Goal: Task Accomplishment & Management: Complete application form

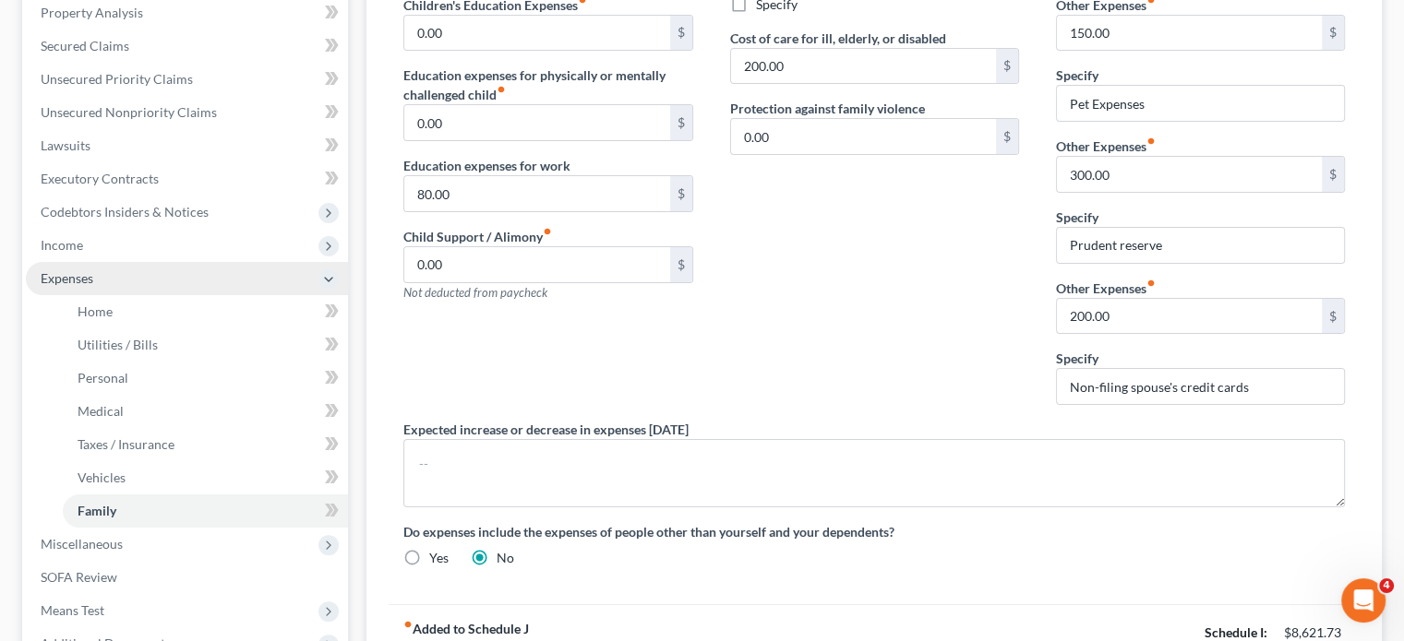
scroll to position [369, 0]
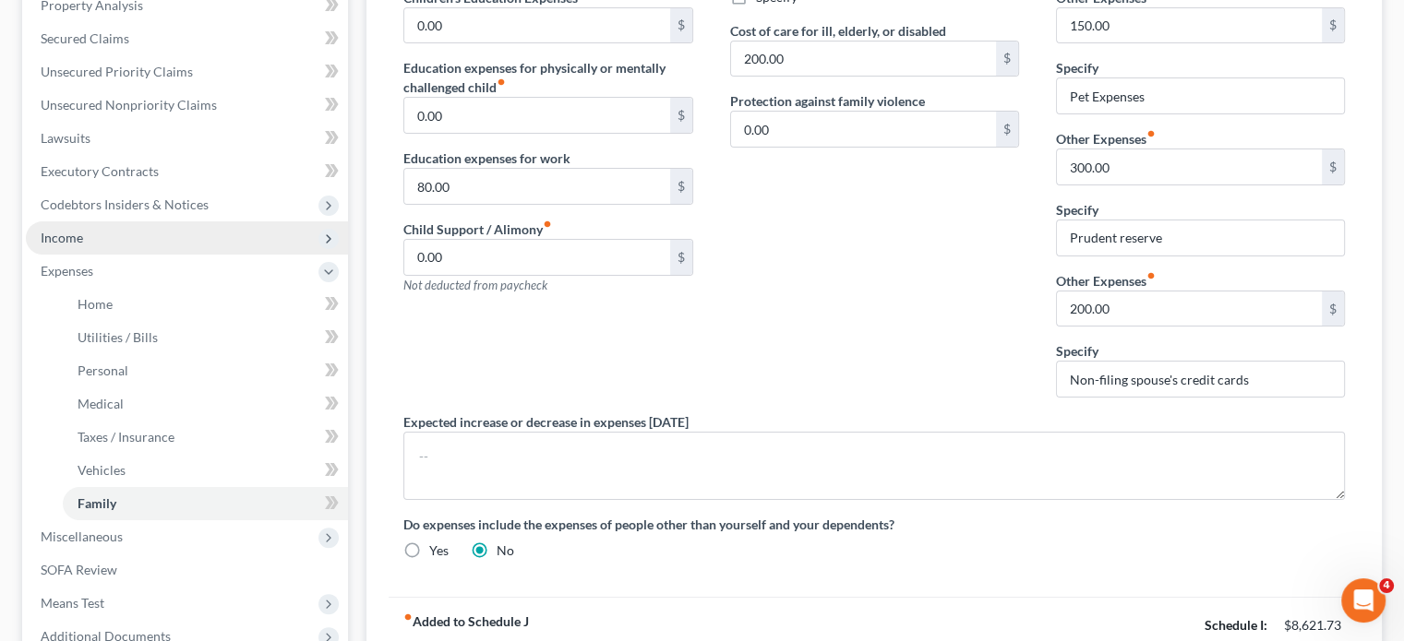
drag, startPoint x: 69, startPoint y: 243, endPoint x: 95, endPoint y: 248, distance: 26.4
click at [69, 243] on span "Income" at bounding box center [62, 238] width 42 height 16
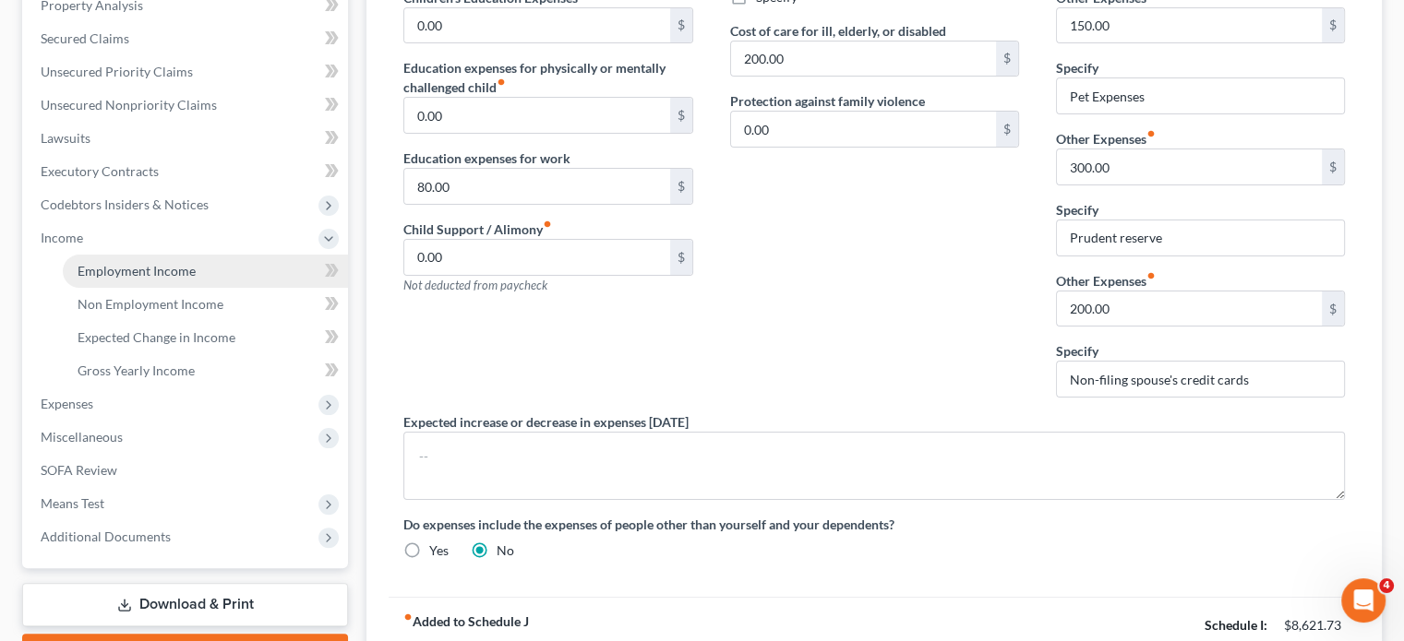
click at [221, 272] on link "Employment Income" at bounding box center [205, 271] width 285 height 33
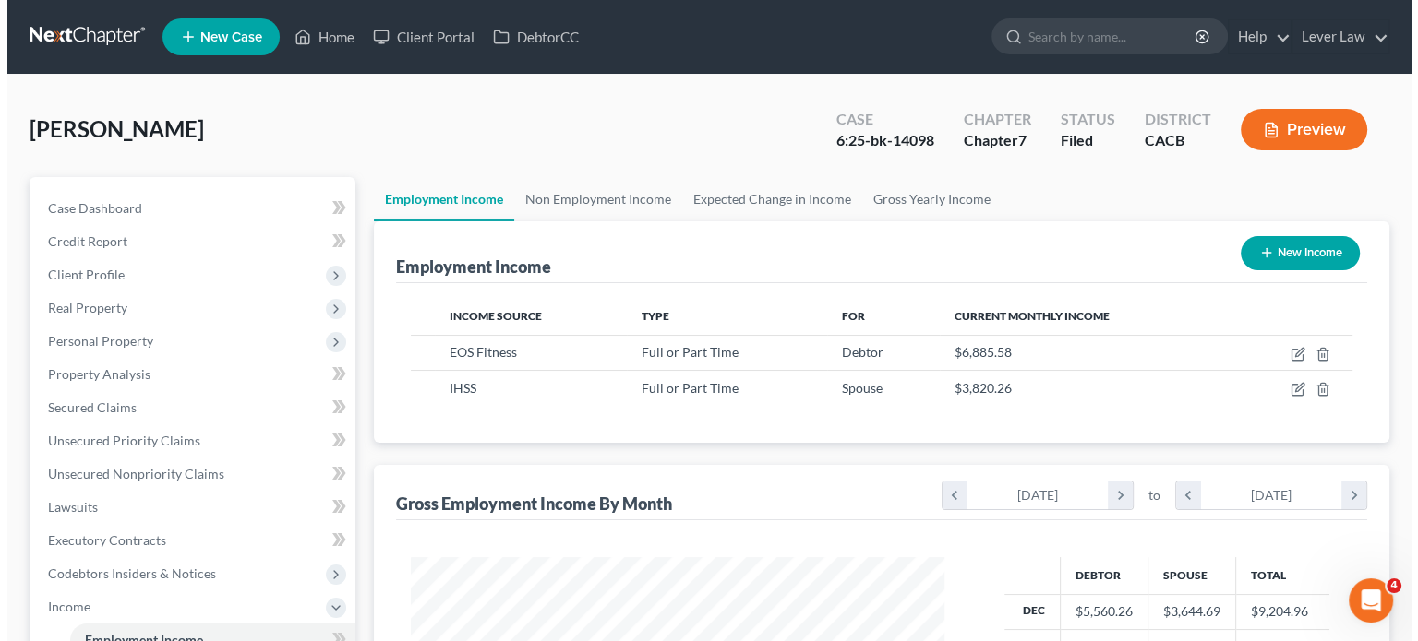
scroll to position [329, 569]
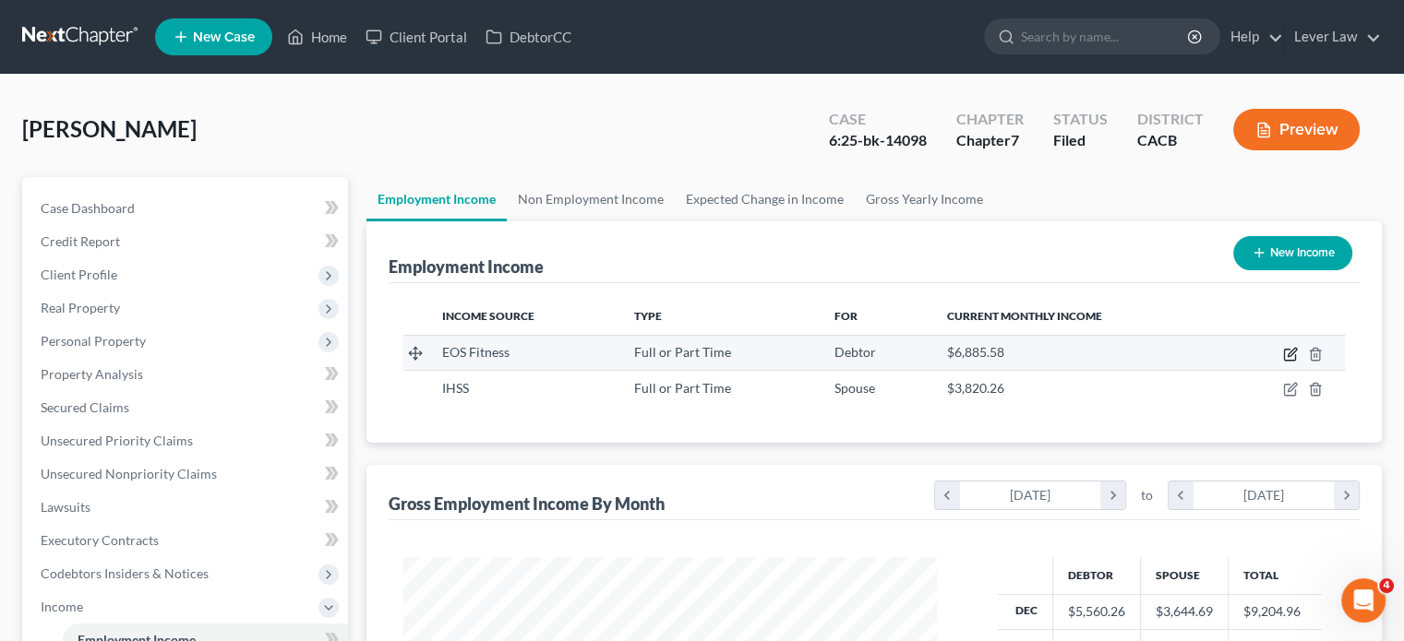
click at [1288, 353] on icon "button" at bounding box center [1290, 354] width 15 height 15
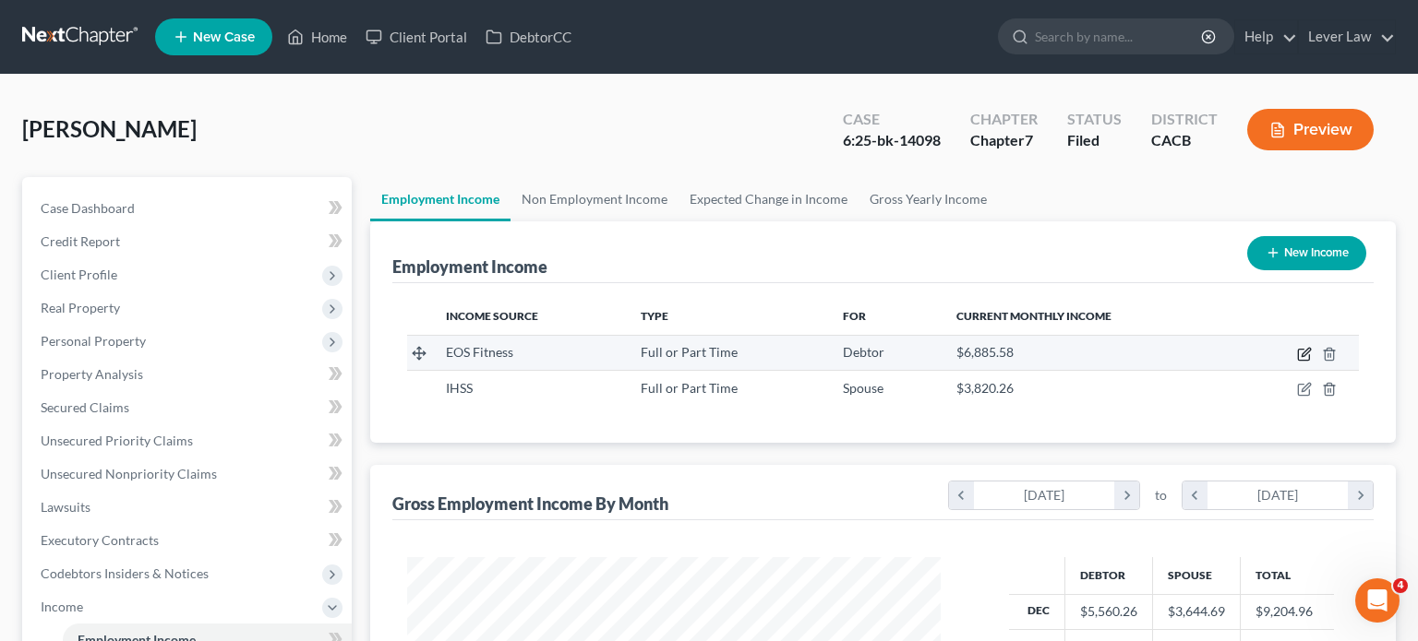
select select "0"
select select "4"
select select "2"
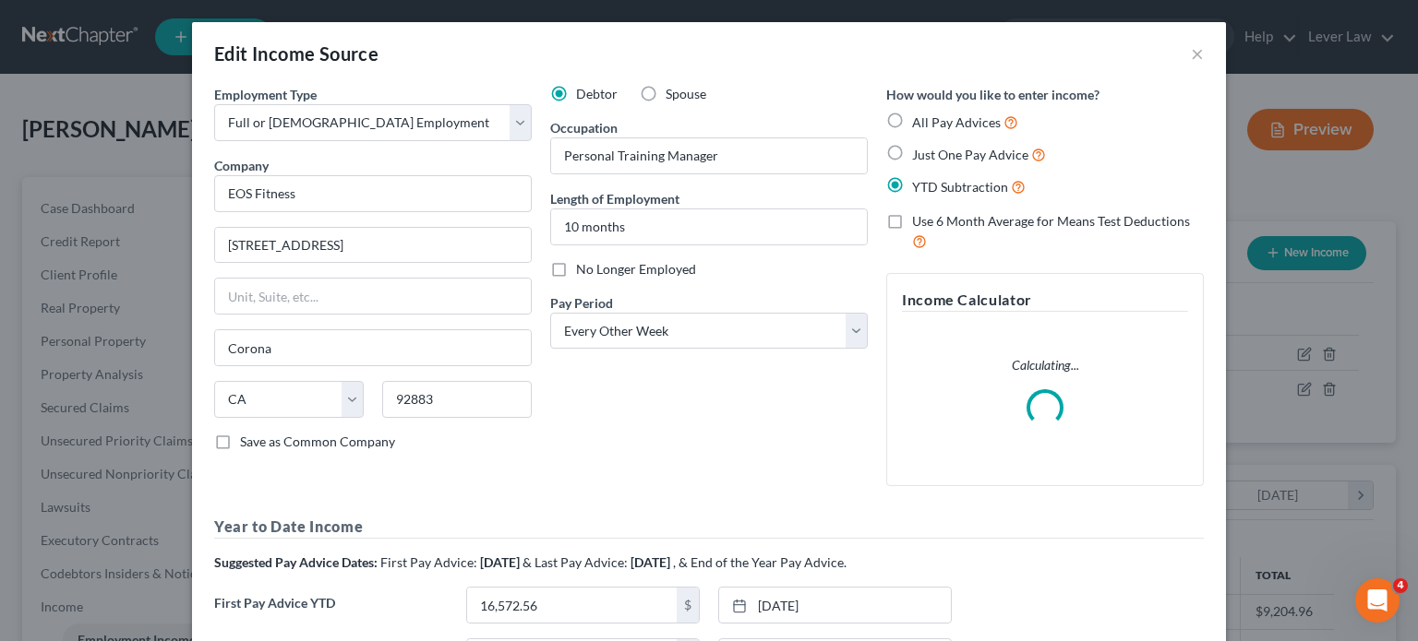
scroll to position [269, 0]
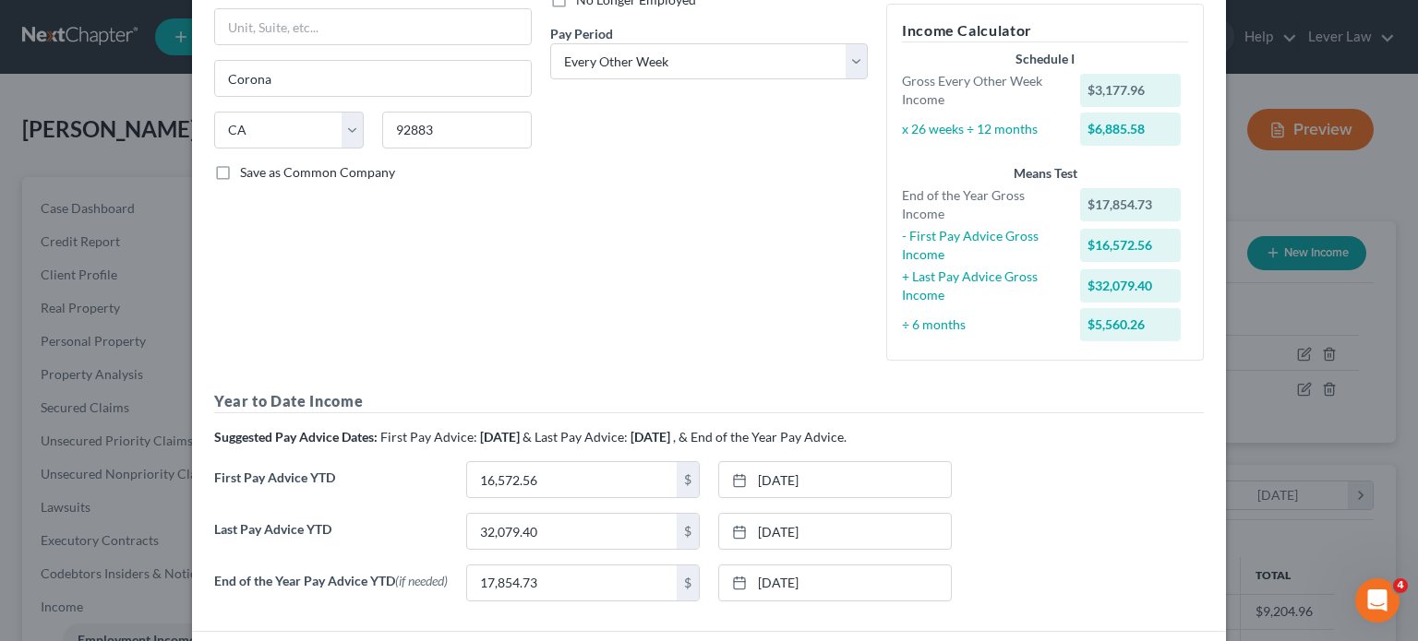
click at [1118, 586] on div "Edit Income Source × Employment Type * Select Full or [DEMOGRAPHIC_DATA] Employ…" at bounding box center [709, 257] width 1034 height 1009
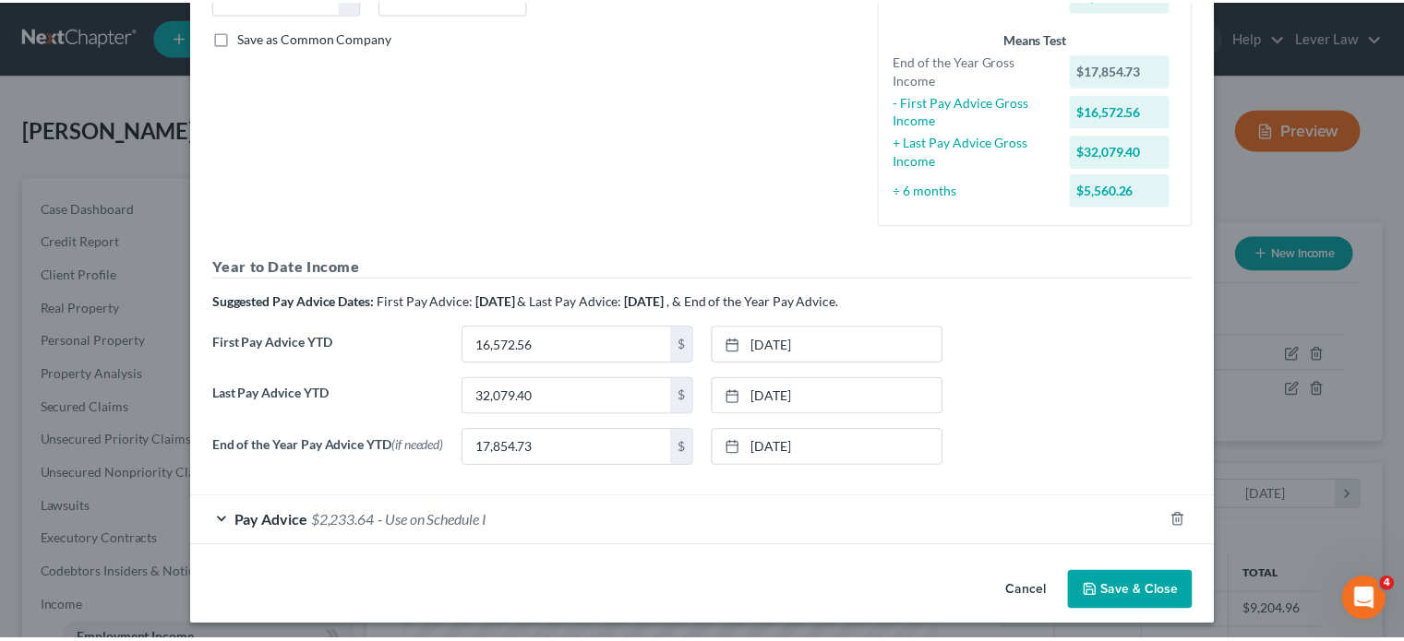
scroll to position [413, 0]
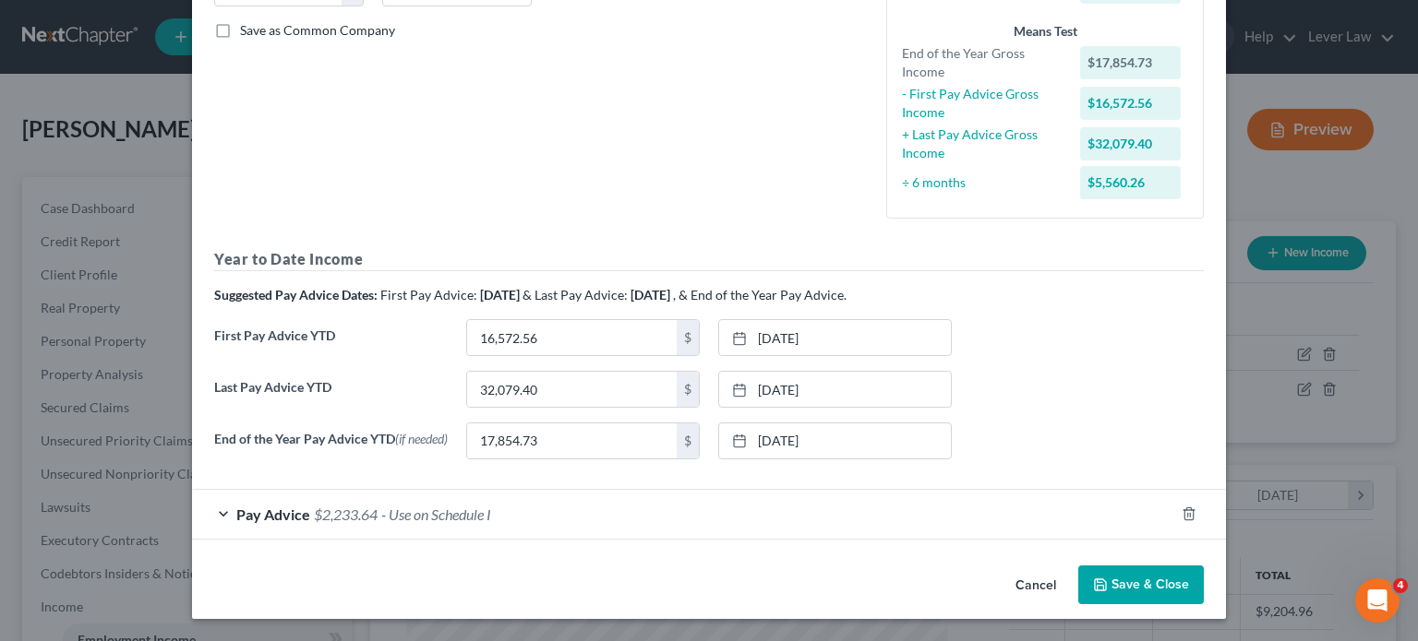
drag, startPoint x: 1138, startPoint y: 586, endPoint x: 763, endPoint y: 570, distance: 375.0
click at [1133, 588] on button "Save & Close" at bounding box center [1141, 585] width 126 height 39
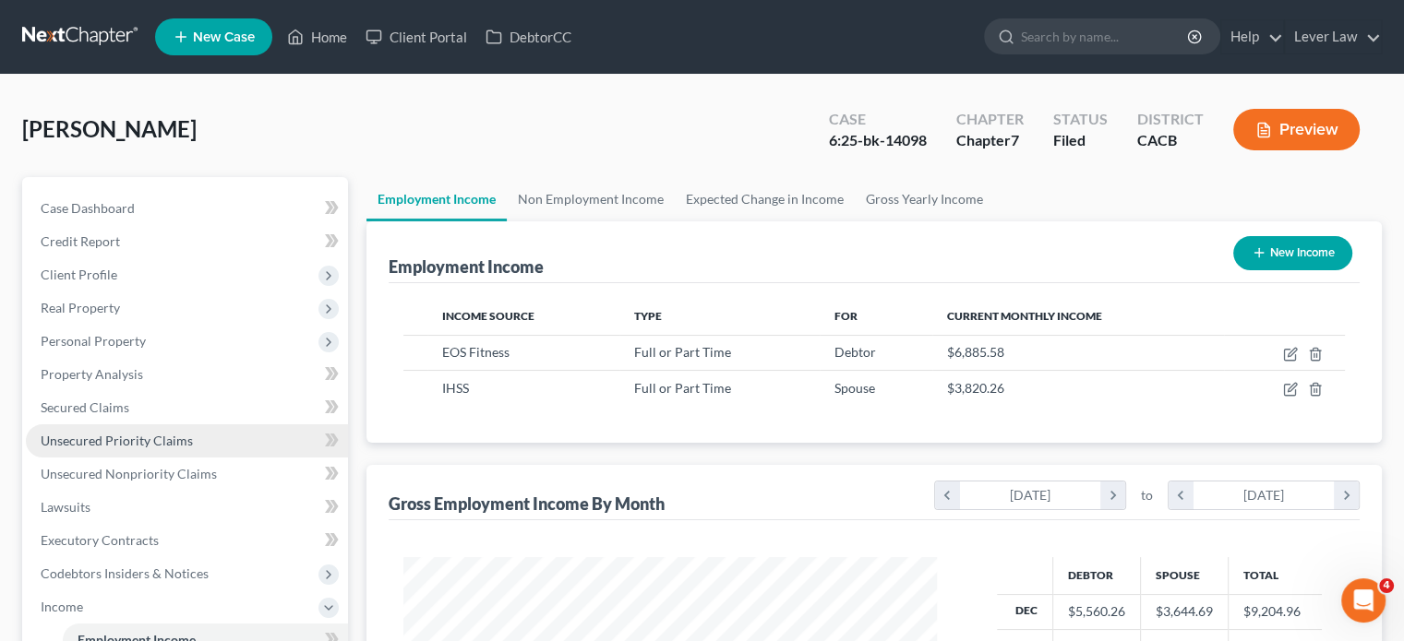
scroll to position [922586, 922344]
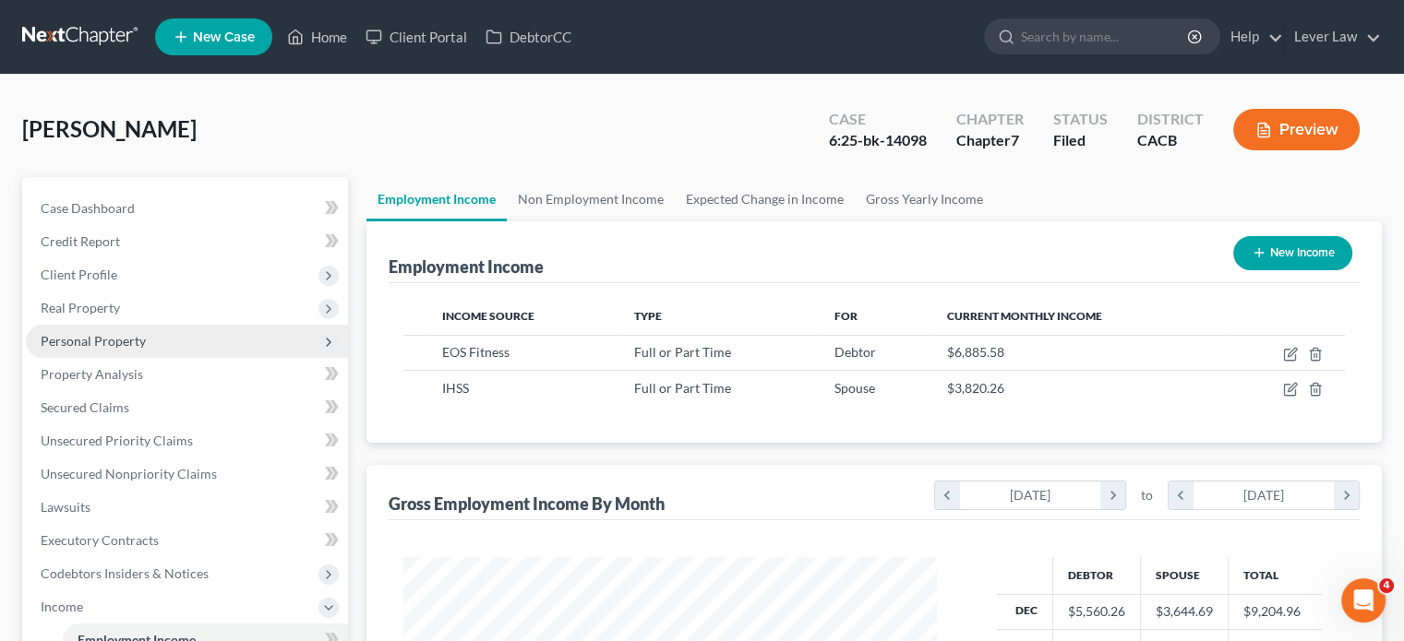
click at [137, 348] on span "Personal Property" at bounding box center [93, 341] width 105 height 16
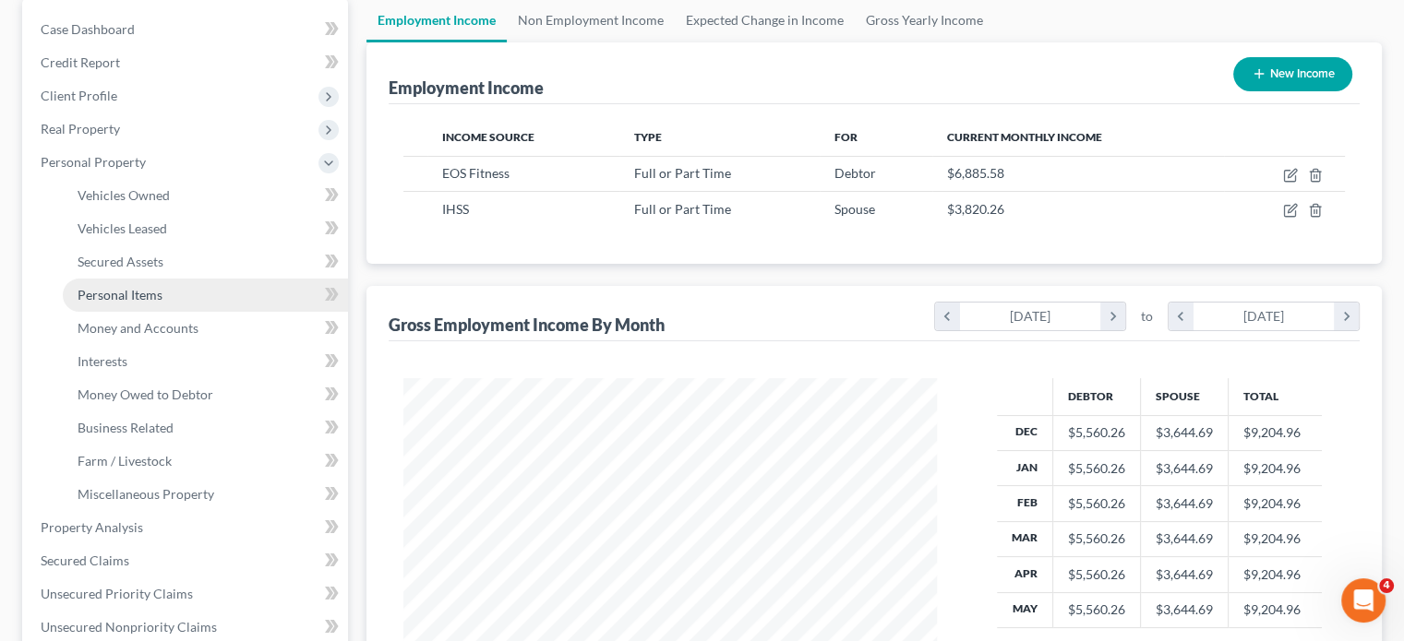
scroll to position [185, 0]
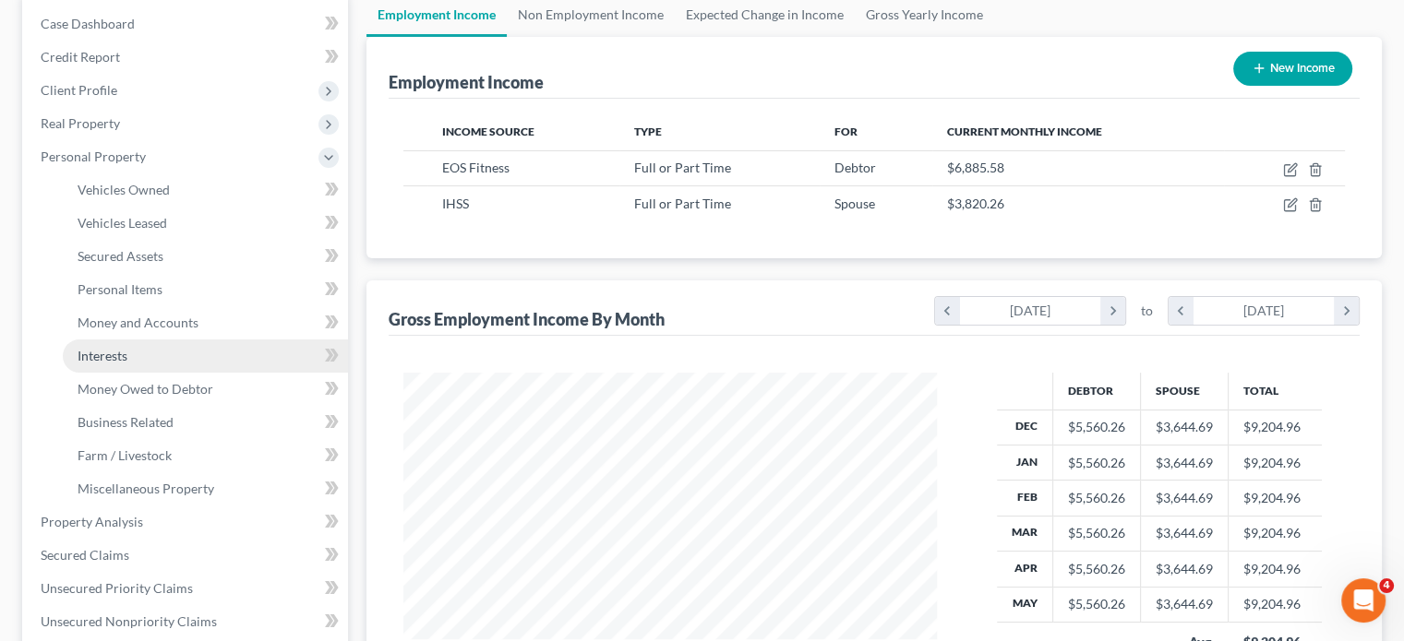
drag, startPoint x: 124, startPoint y: 365, endPoint x: 188, endPoint y: 365, distance: 64.6
click at [124, 365] on link "Interests" at bounding box center [205, 356] width 285 height 33
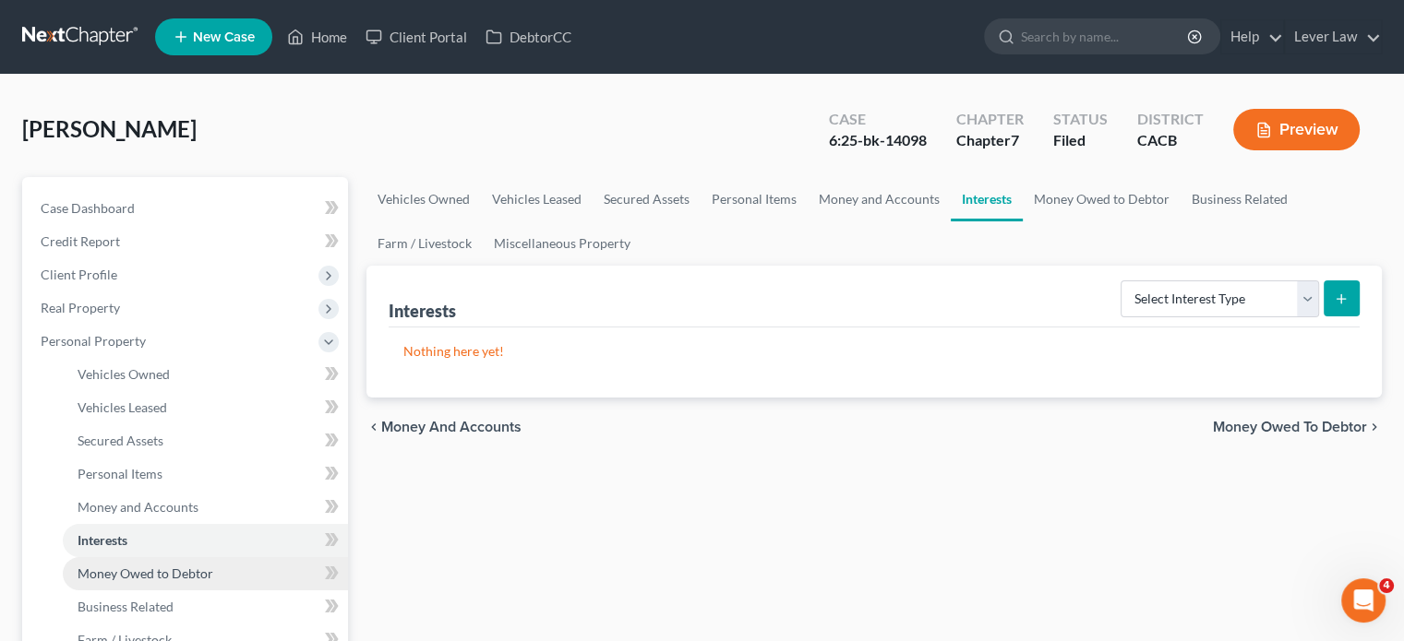
click at [196, 569] on span "Money Owed to Debtor" at bounding box center [146, 574] width 136 height 16
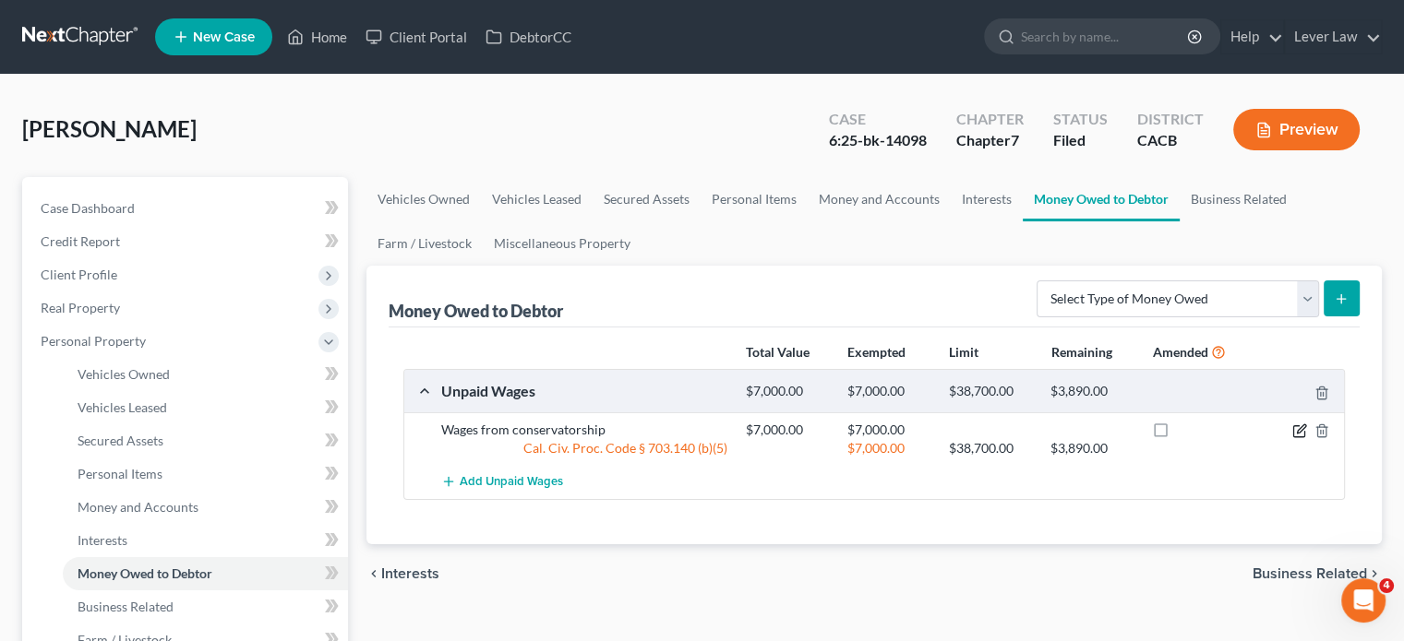
click at [1301, 427] on icon "button" at bounding box center [1299, 431] width 15 height 15
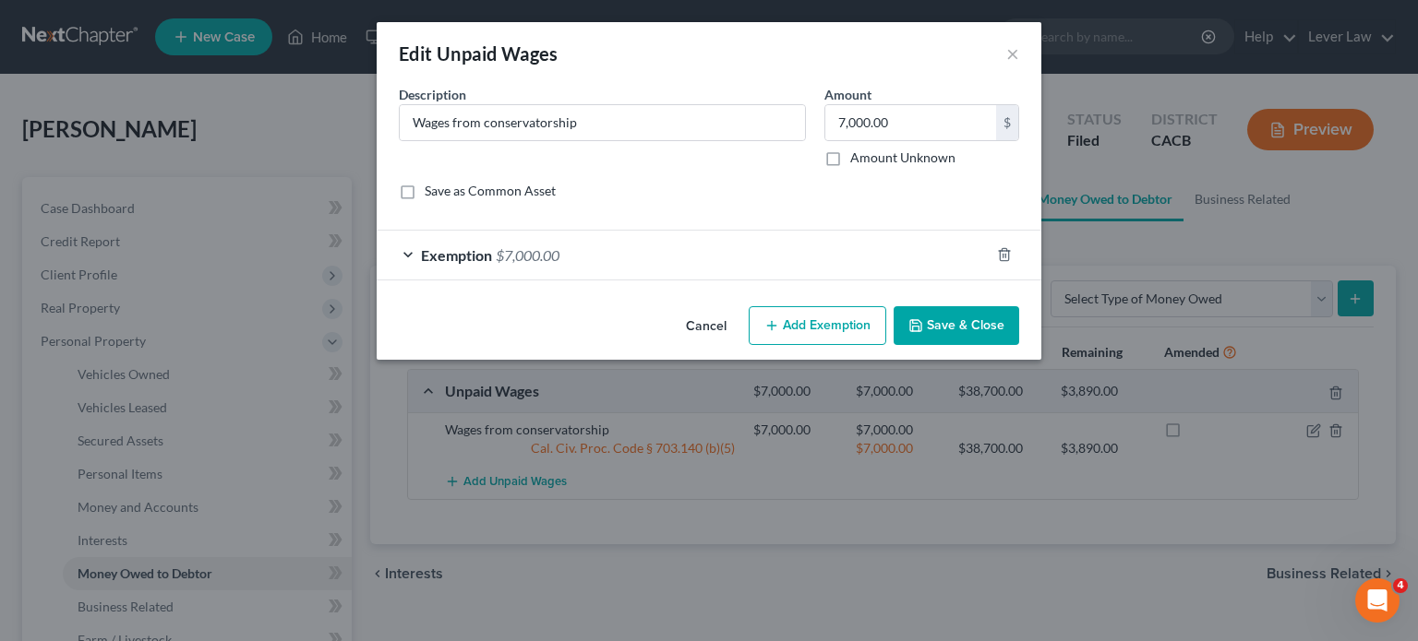
click at [801, 246] on div "Exemption $7,000.00" at bounding box center [683, 255] width 613 height 49
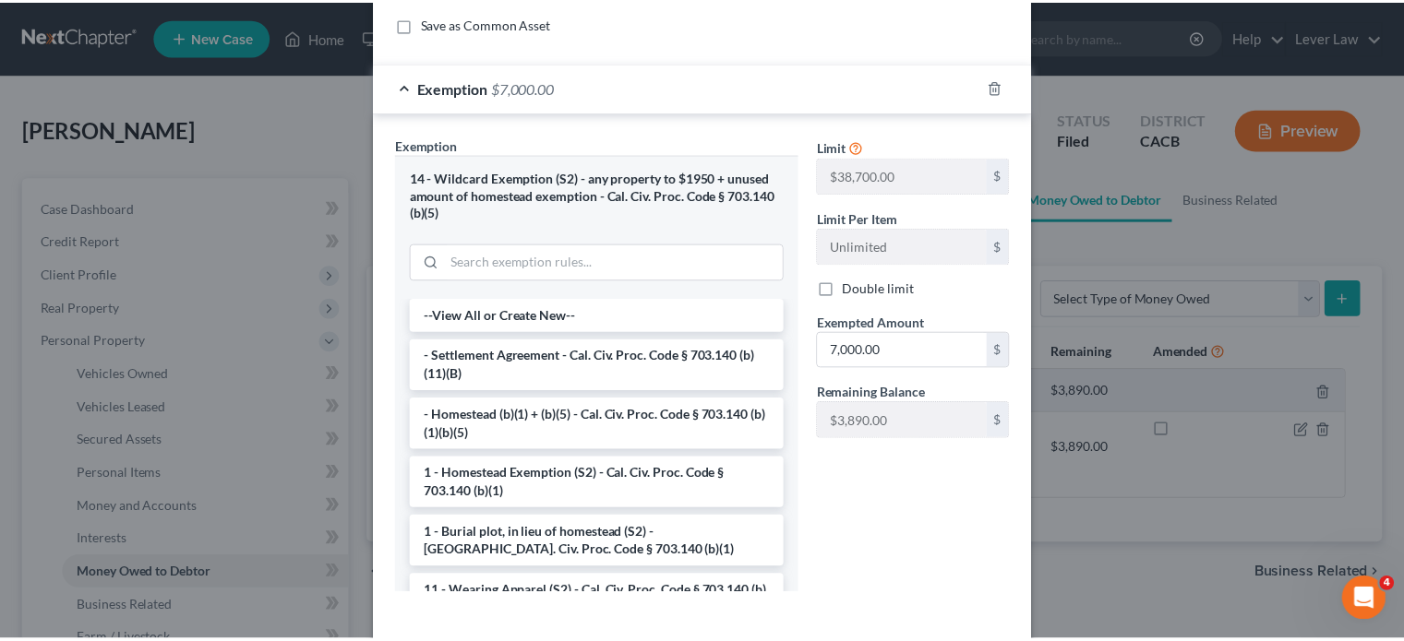
scroll to position [251, 0]
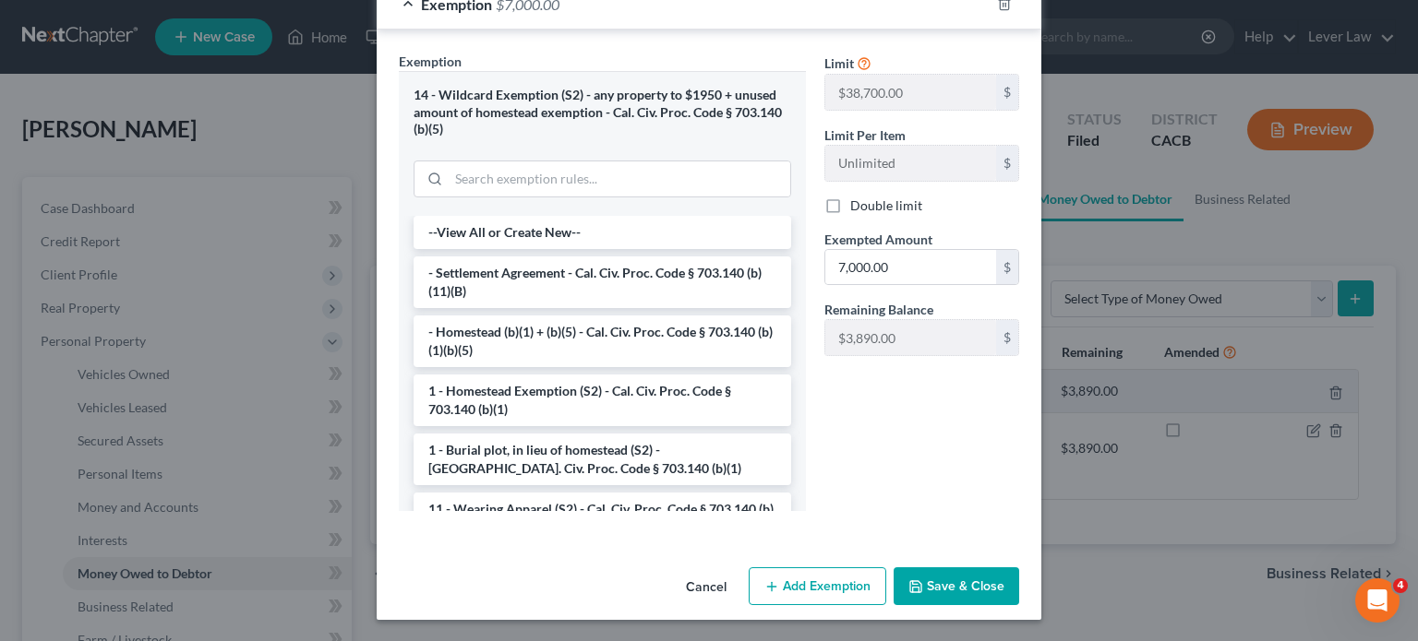
click at [975, 587] on button "Save & Close" at bounding box center [956, 587] width 126 height 39
